Goal: Find specific page/section: Find specific page/section

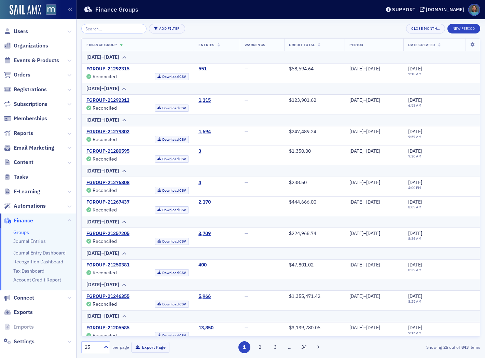
scroll to position [357, 0]
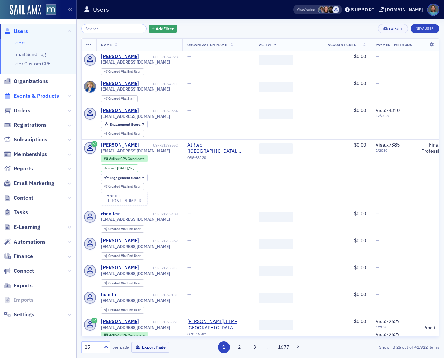
click at [33, 96] on span "Events & Products" at bounding box center [36, 96] width 45 height 8
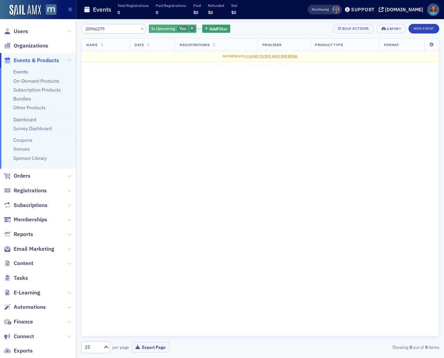
type input "20966279"
click at [189, 29] on span "button" at bounding box center [192, 29] width 6 height 6
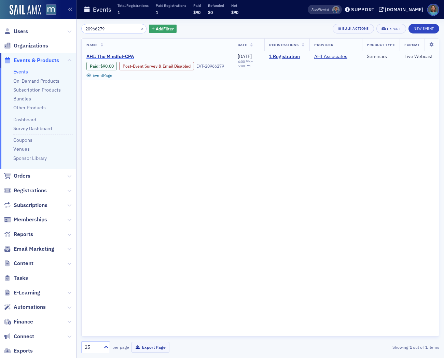
click at [98, 55] on span "AHI: The Mindful-CPA" at bounding box center [143, 57] width 115 height 6
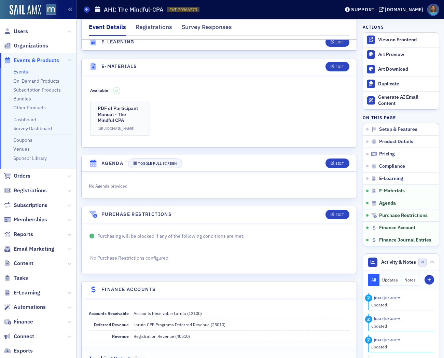
scroll to position [1078, 0]
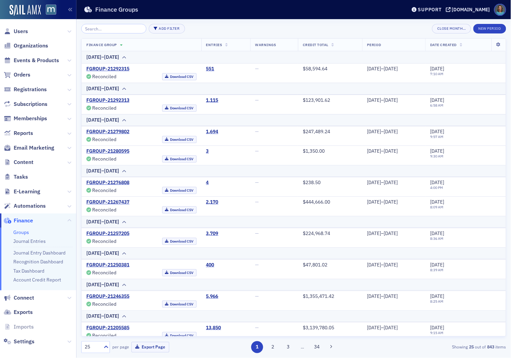
scroll to position [357, 0]
